Goal: Find specific page/section: Find specific page/section

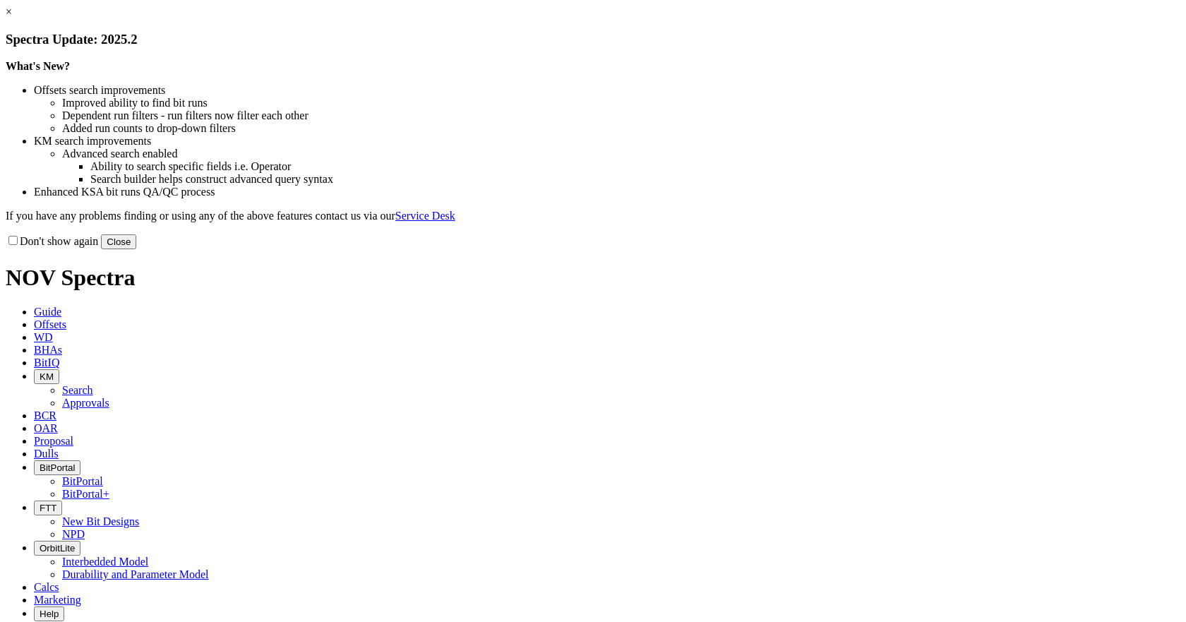
click at [136, 249] on button "Close" at bounding box center [118, 241] width 35 height 15
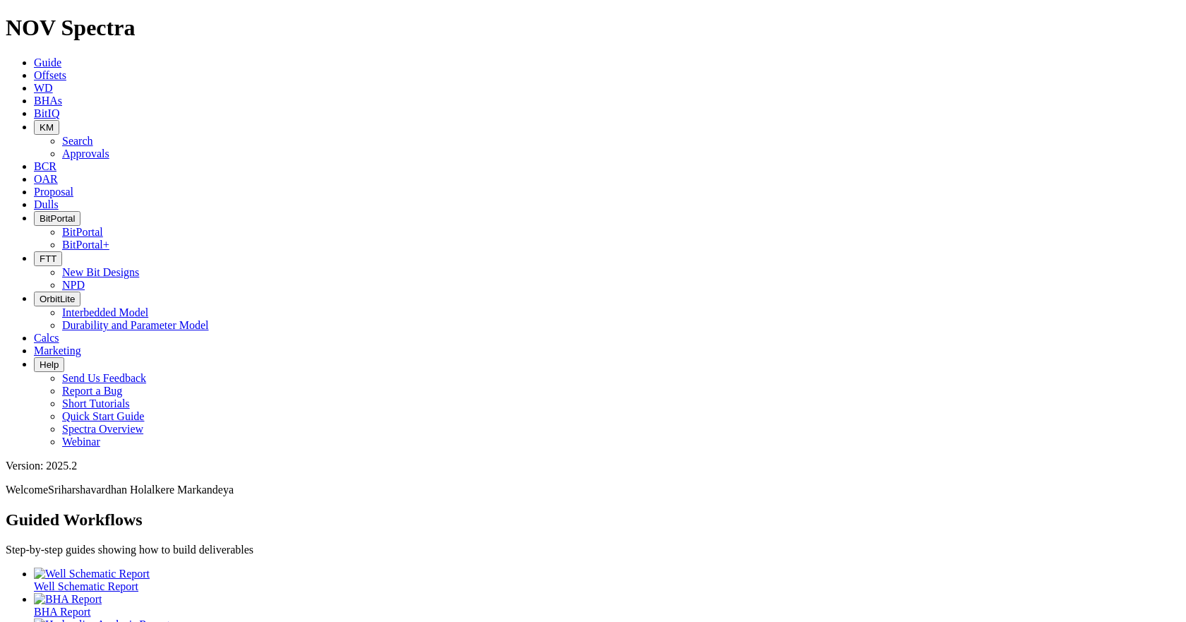
click at [54, 122] on span "KM" at bounding box center [47, 127] width 14 height 11
click at [93, 135] on link "Search" at bounding box center [77, 141] width 31 height 12
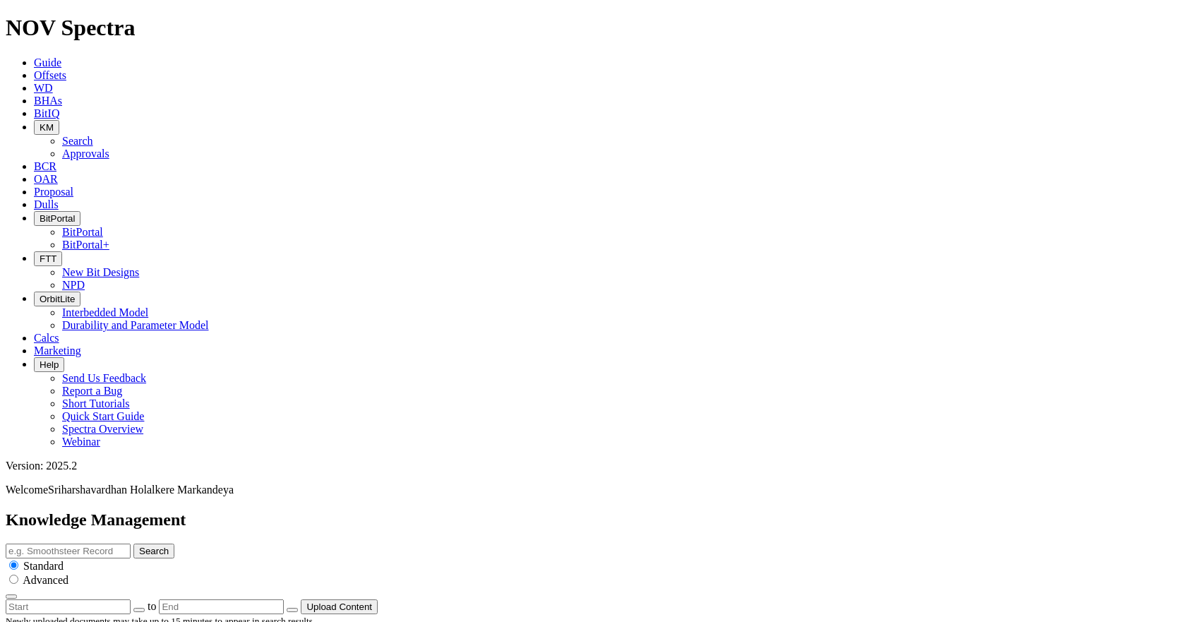
click at [56, 253] on span "FTT" at bounding box center [48, 258] width 17 height 11
click at [139, 266] on link "New Bit Designs" at bounding box center [100, 272] width 77 height 12
